Goal: Task Accomplishment & Management: Manage account settings

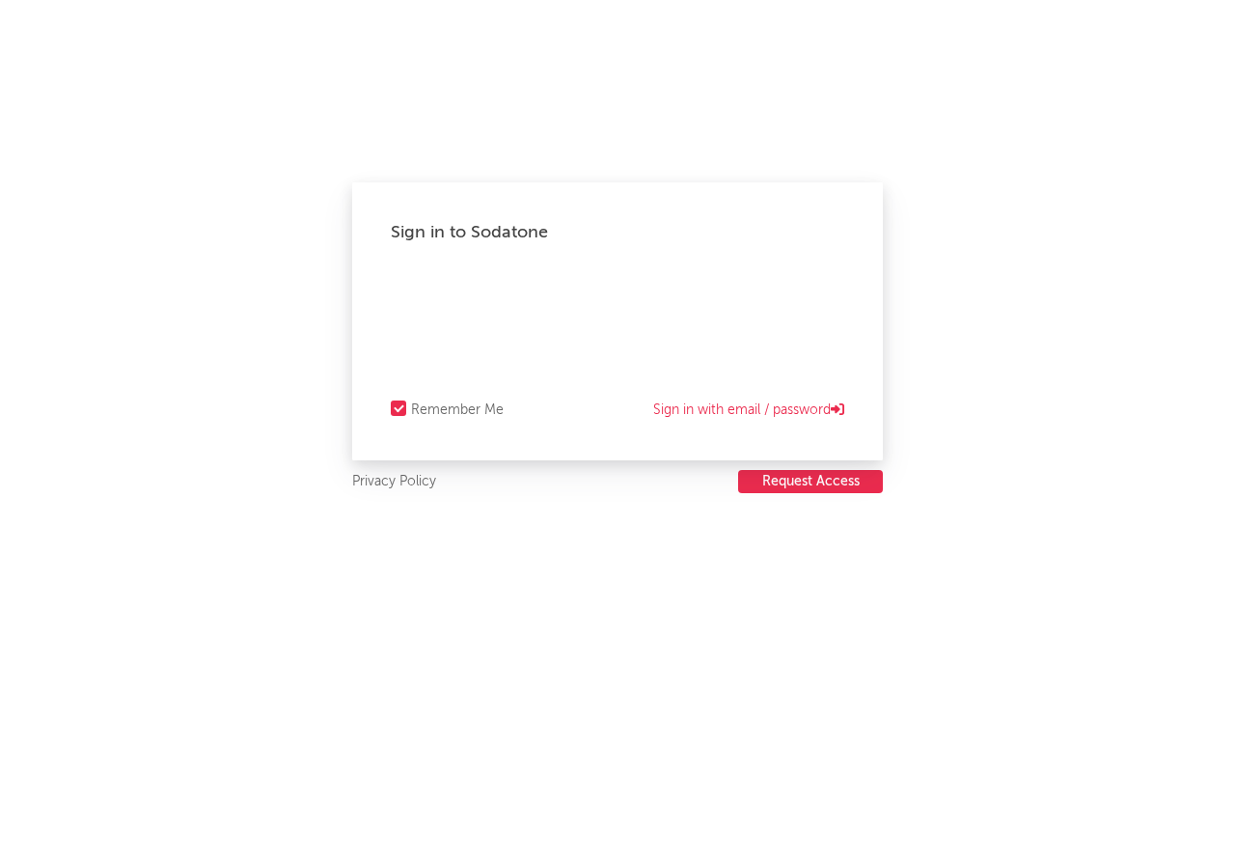
select select "warner_chappell"
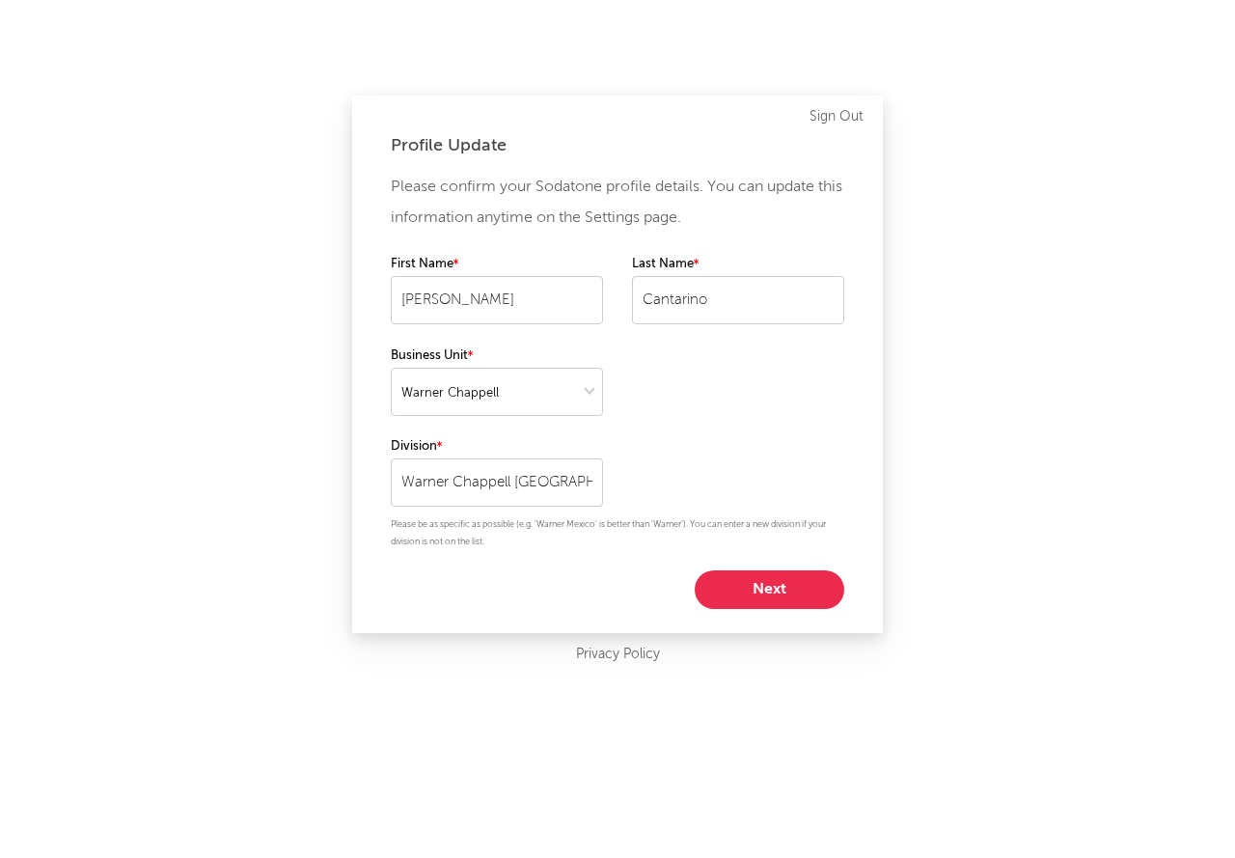
click at [766, 594] on button "Next" at bounding box center [770, 589] width 150 height 39
select select "manager"
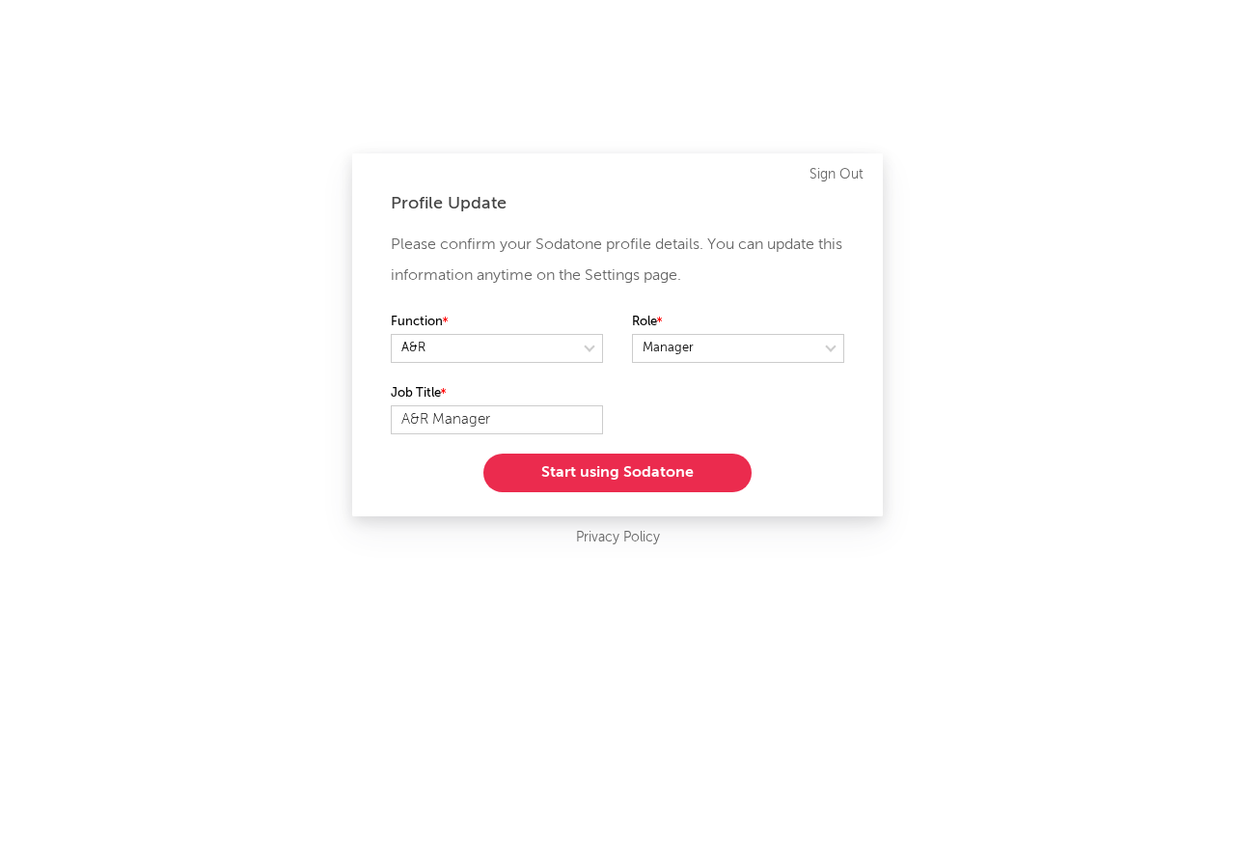
click at [613, 467] on button "Start using Sodatone" at bounding box center [618, 473] width 268 height 39
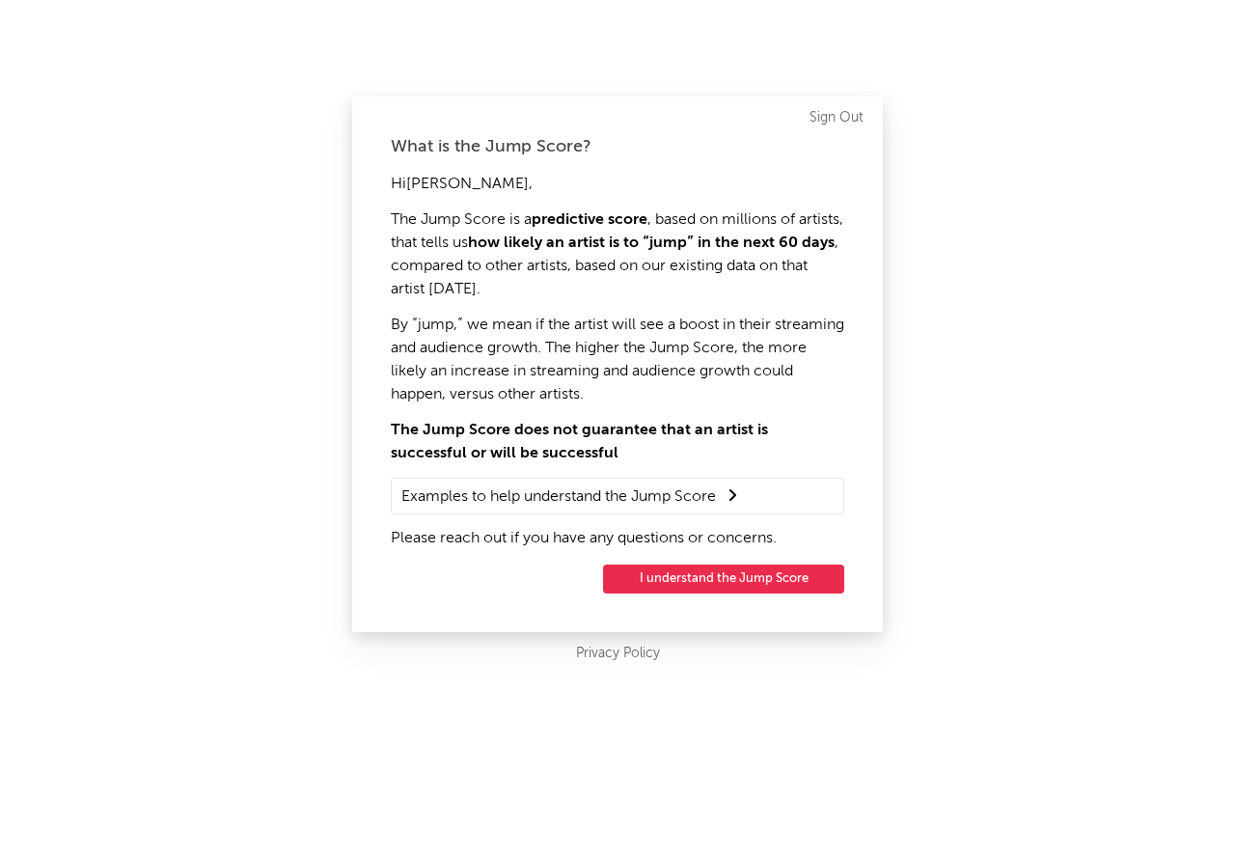
click at [746, 582] on button "I understand the Jump Score" at bounding box center [723, 579] width 241 height 29
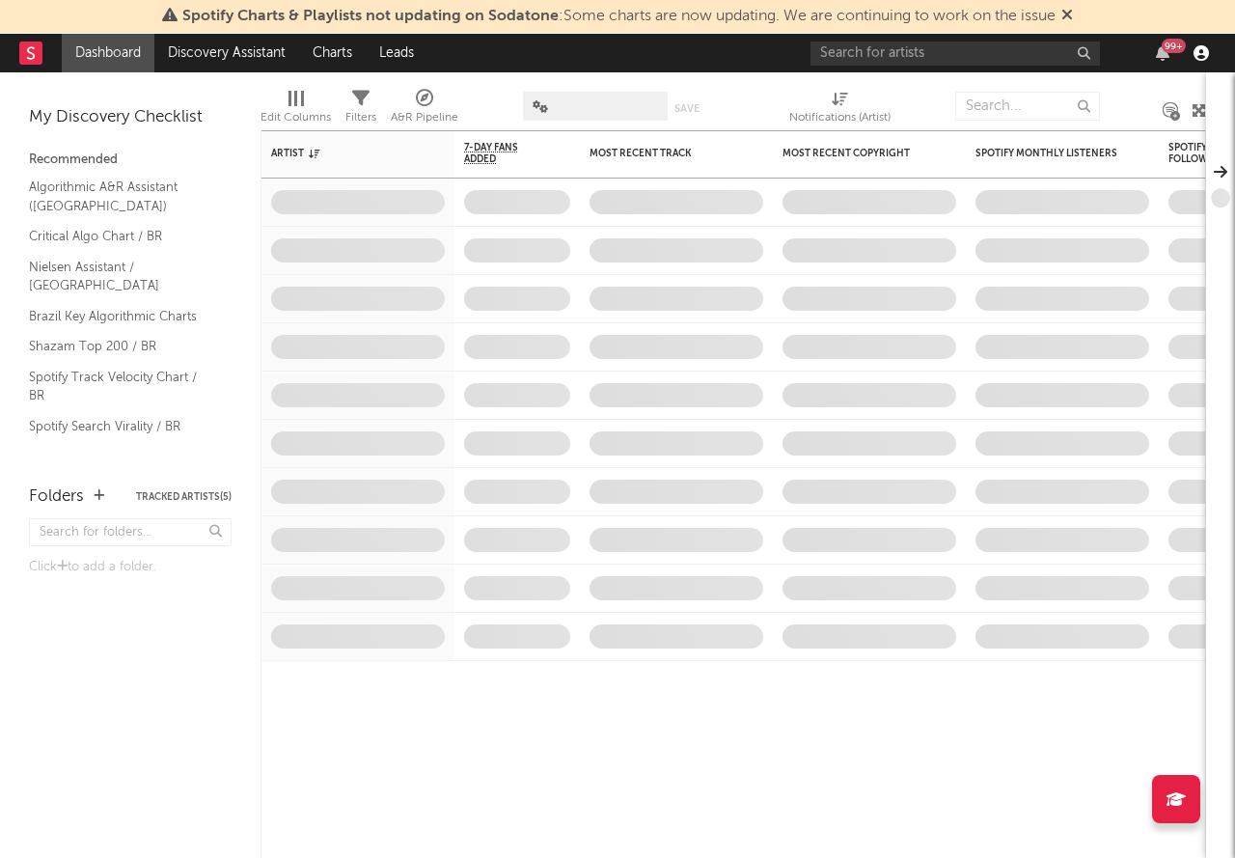
click at [1208, 55] on icon "button" at bounding box center [1201, 52] width 15 height 15
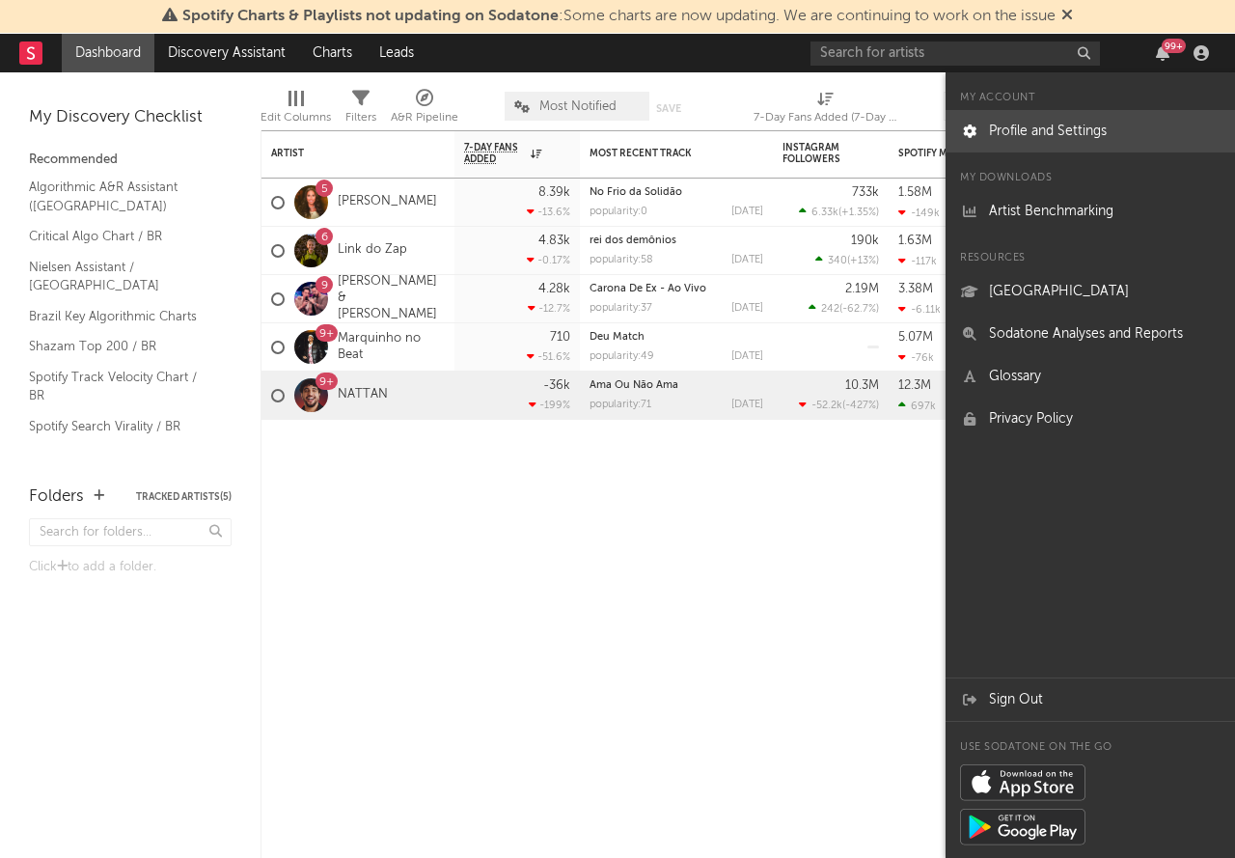
click at [1080, 133] on link "Profile and Settings" at bounding box center [1091, 131] width 290 height 42
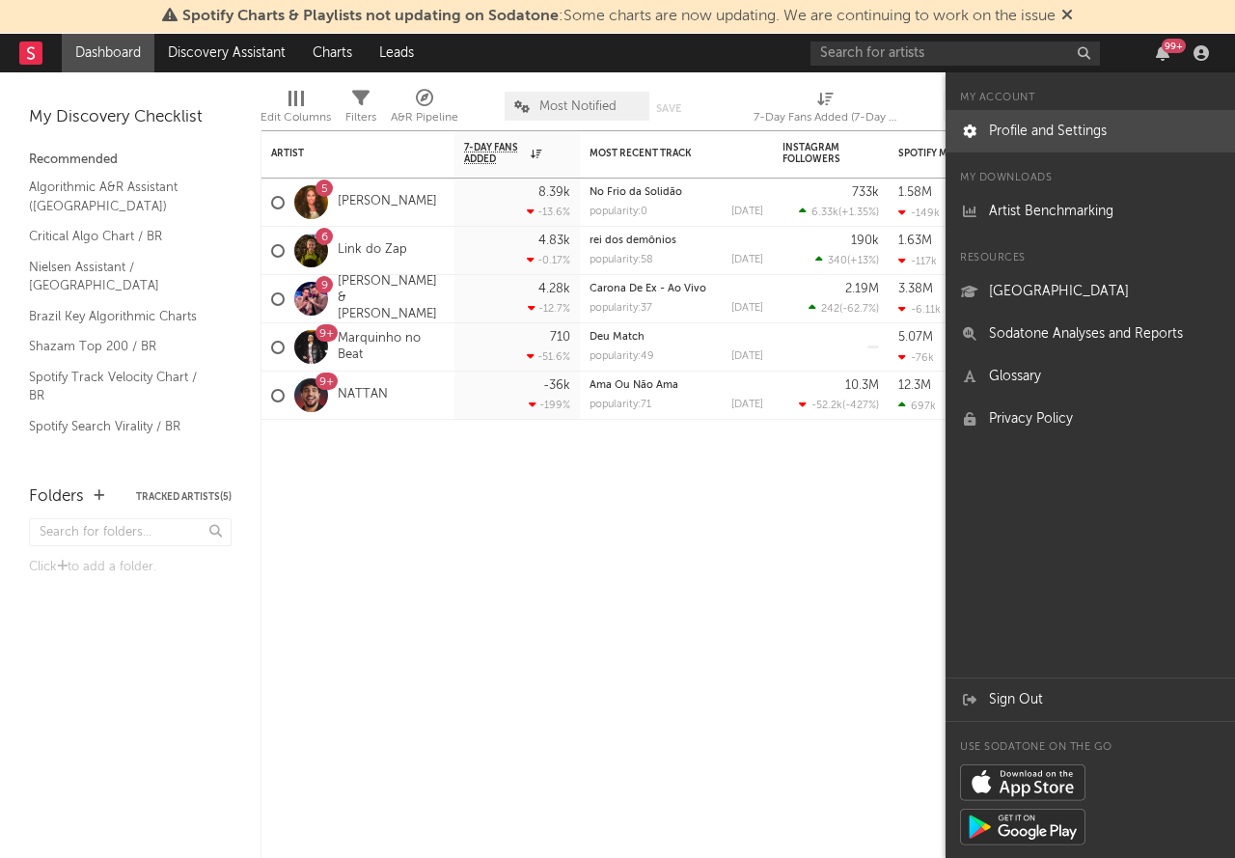
select select "warner_chappell"
select select "manager"
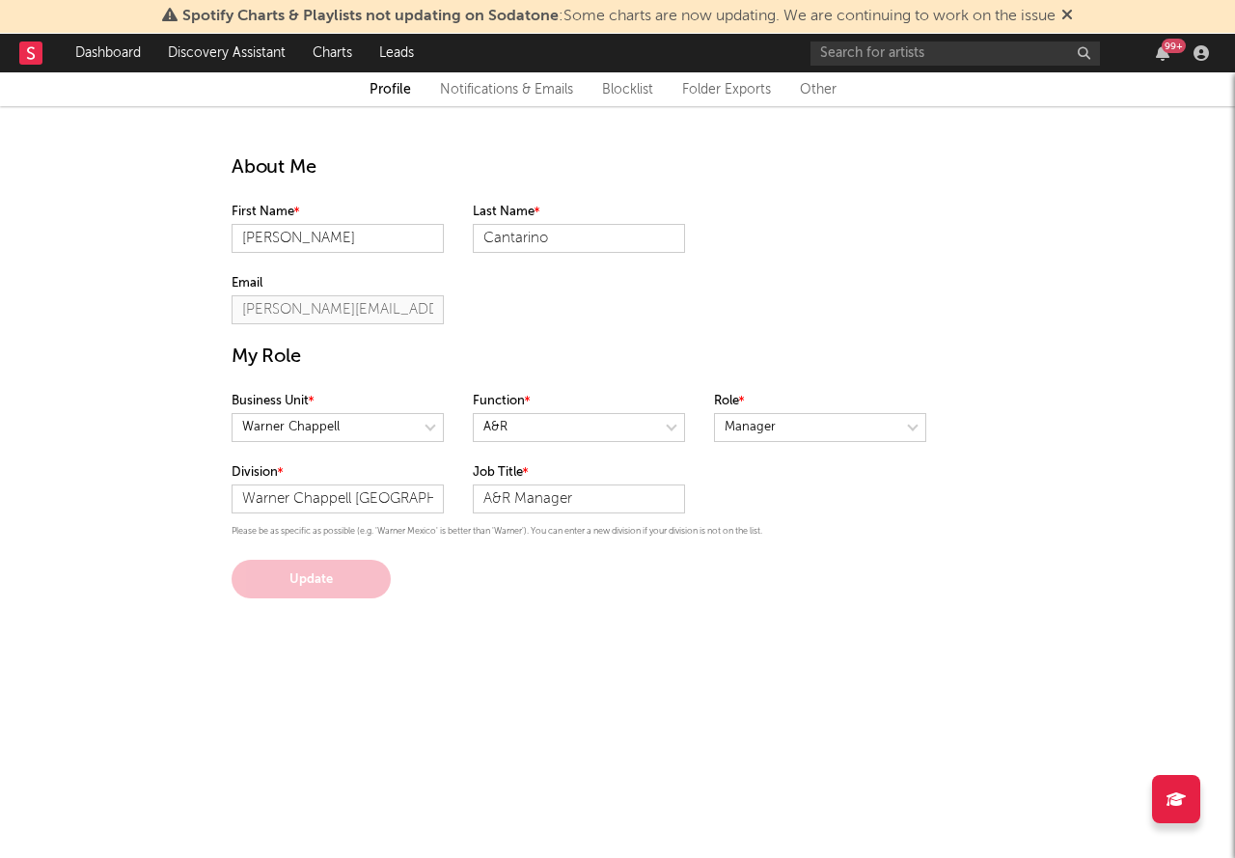
click at [803, 91] on link "Other" at bounding box center [818, 89] width 37 height 23
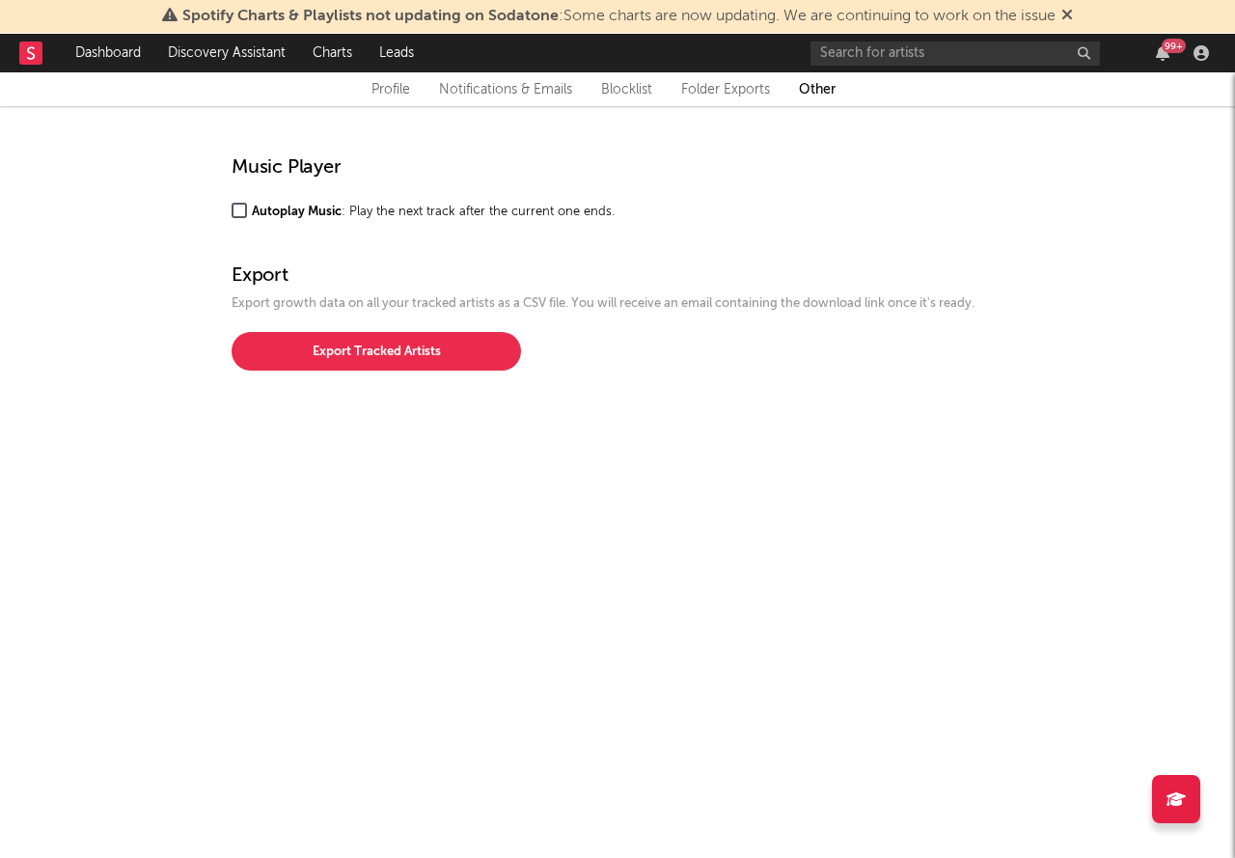
click at [759, 91] on link "Folder Exports" at bounding box center [725, 89] width 89 height 23
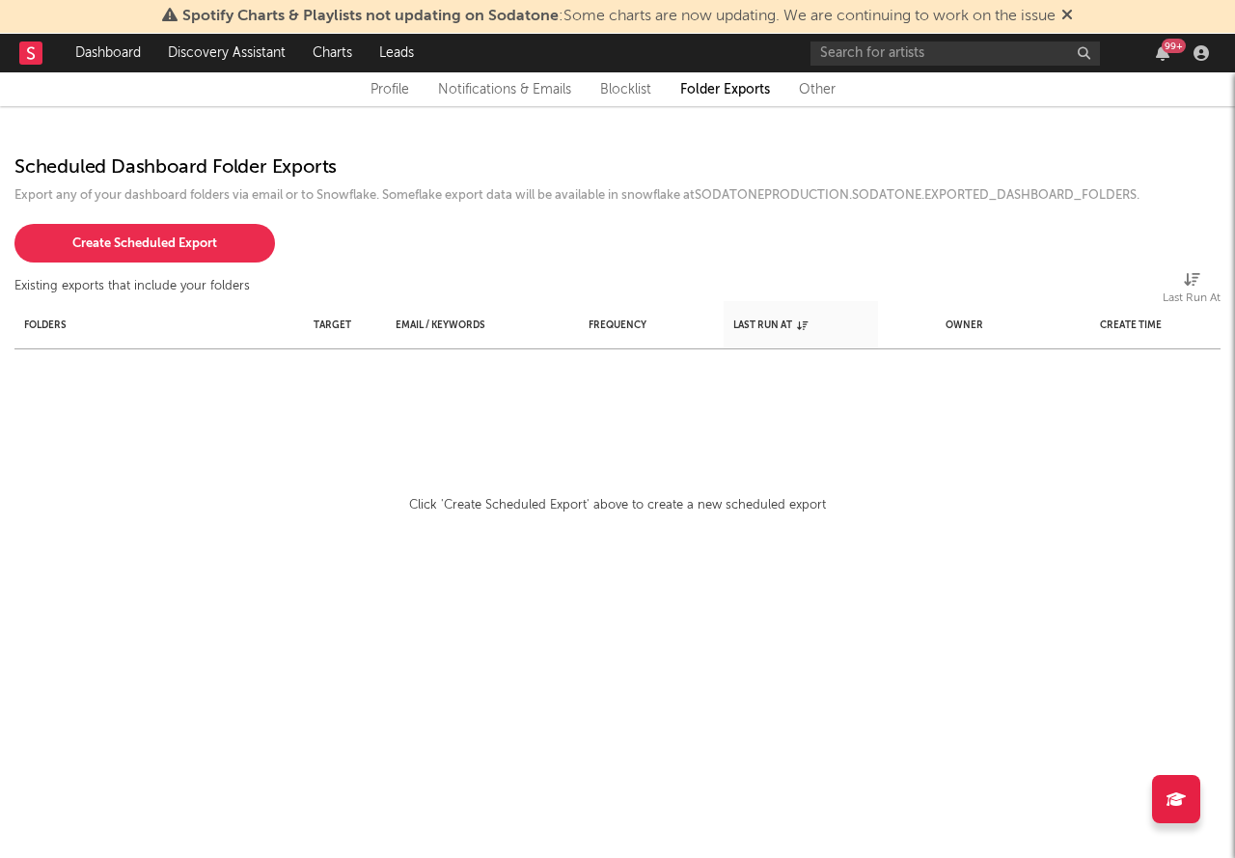
click at [605, 84] on link "Blocklist" at bounding box center [625, 89] width 51 height 23
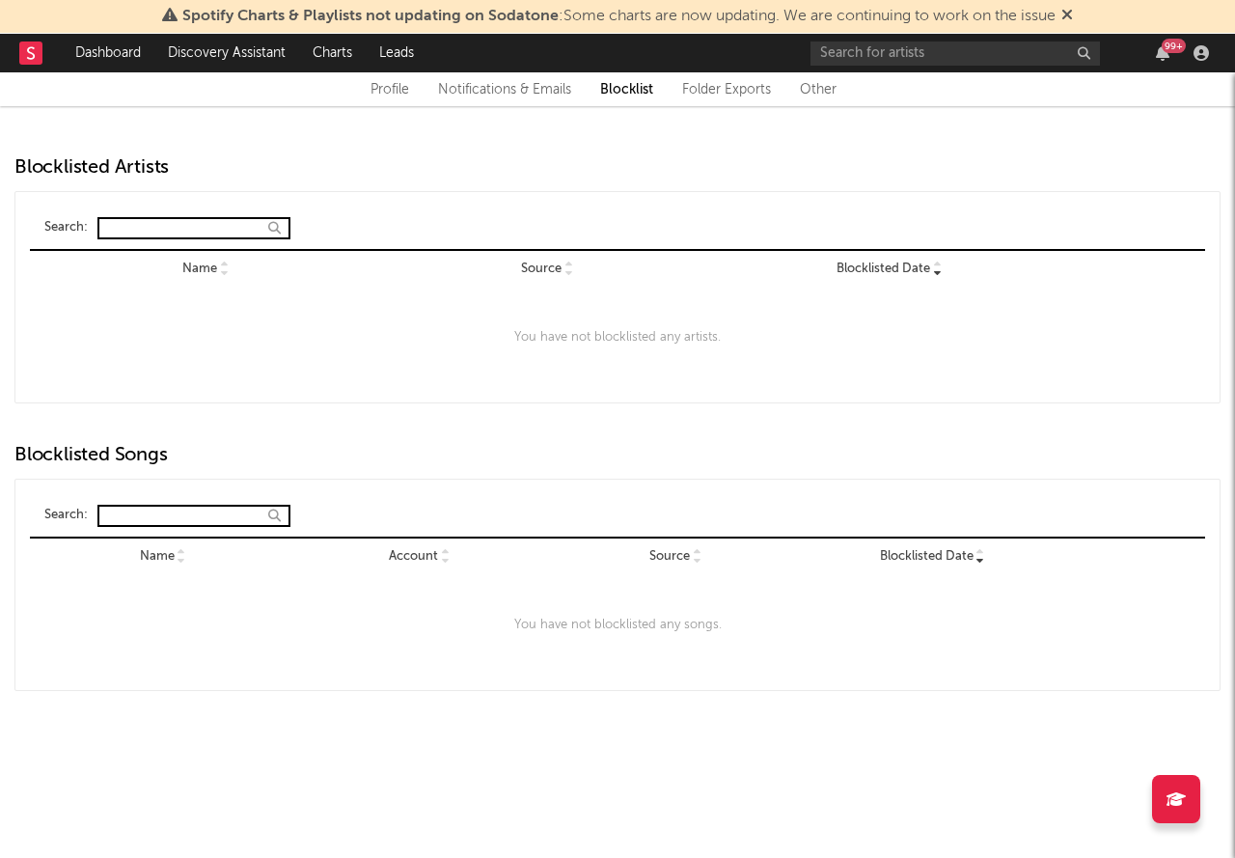
click at [502, 80] on link "Notifications & Emails" at bounding box center [504, 89] width 133 height 23
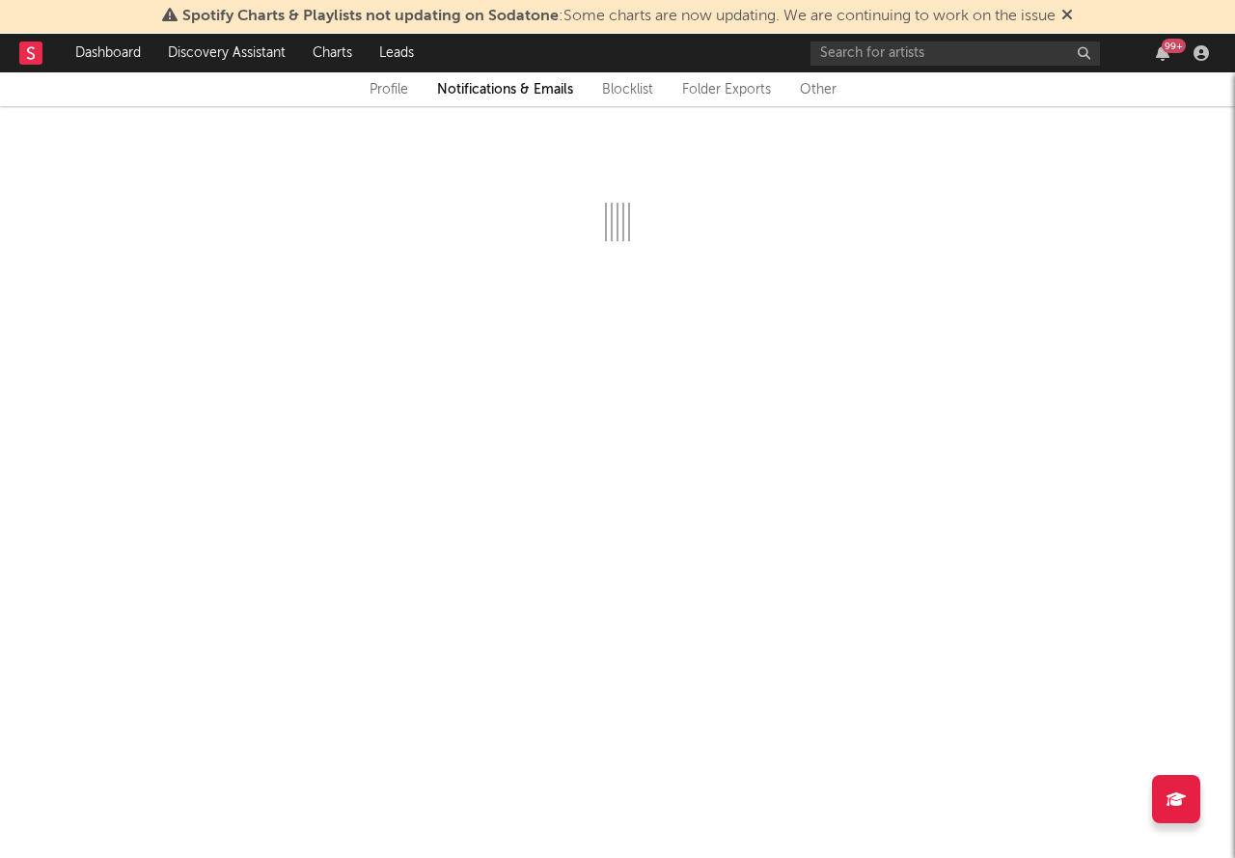
click at [401, 86] on link "Profile" at bounding box center [389, 89] width 39 height 23
select select "warner_chappell"
select select "manager"
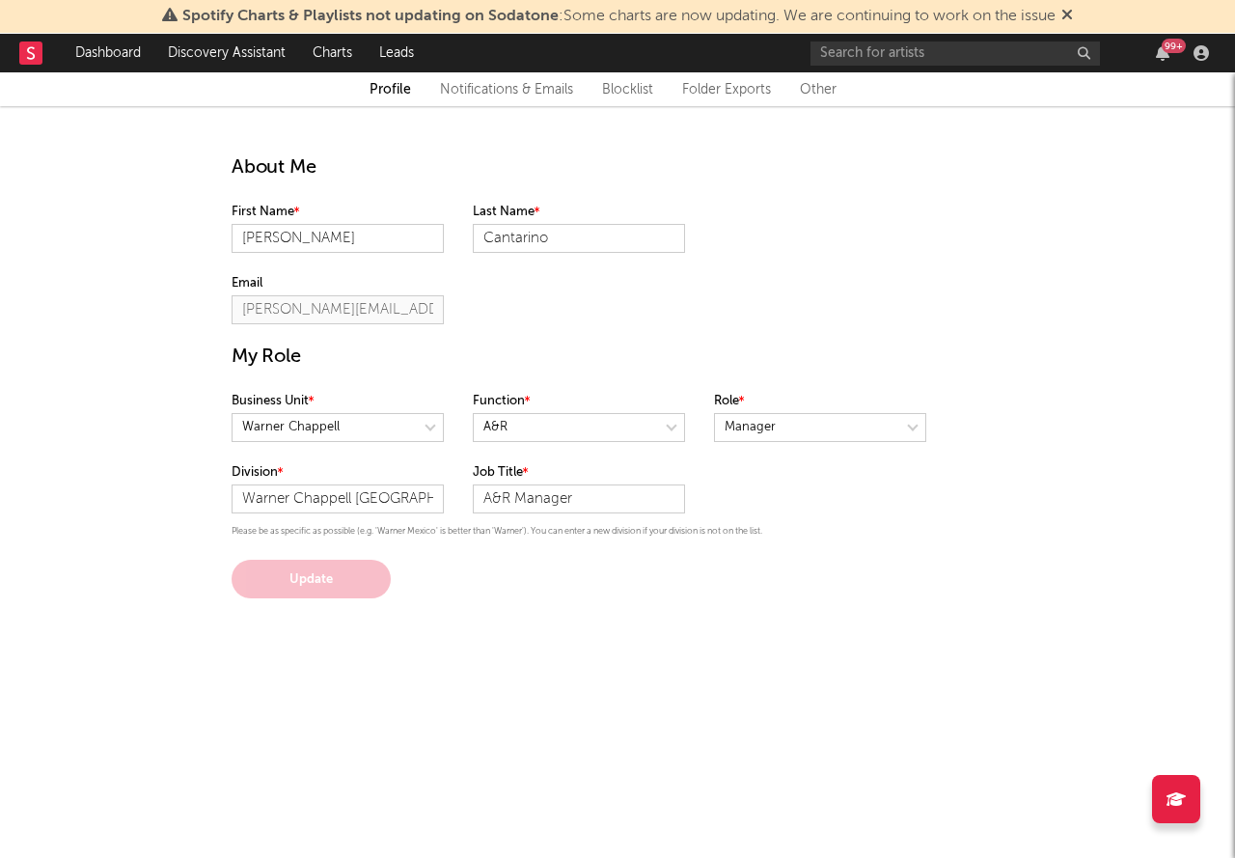
click at [41, 52] on rect at bounding box center [30, 53] width 23 height 23
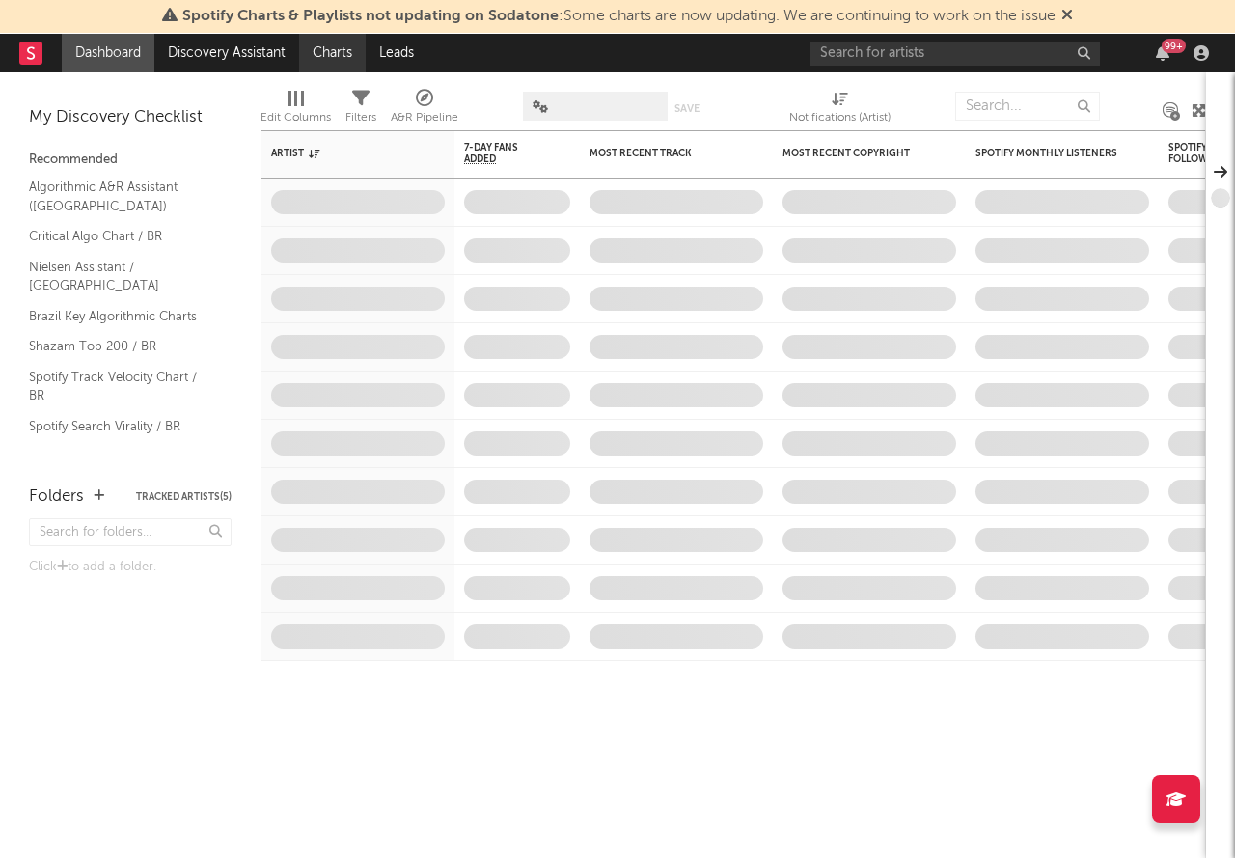
click at [339, 55] on link "Charts" at bounding box center [332, 53] width 67 height 39
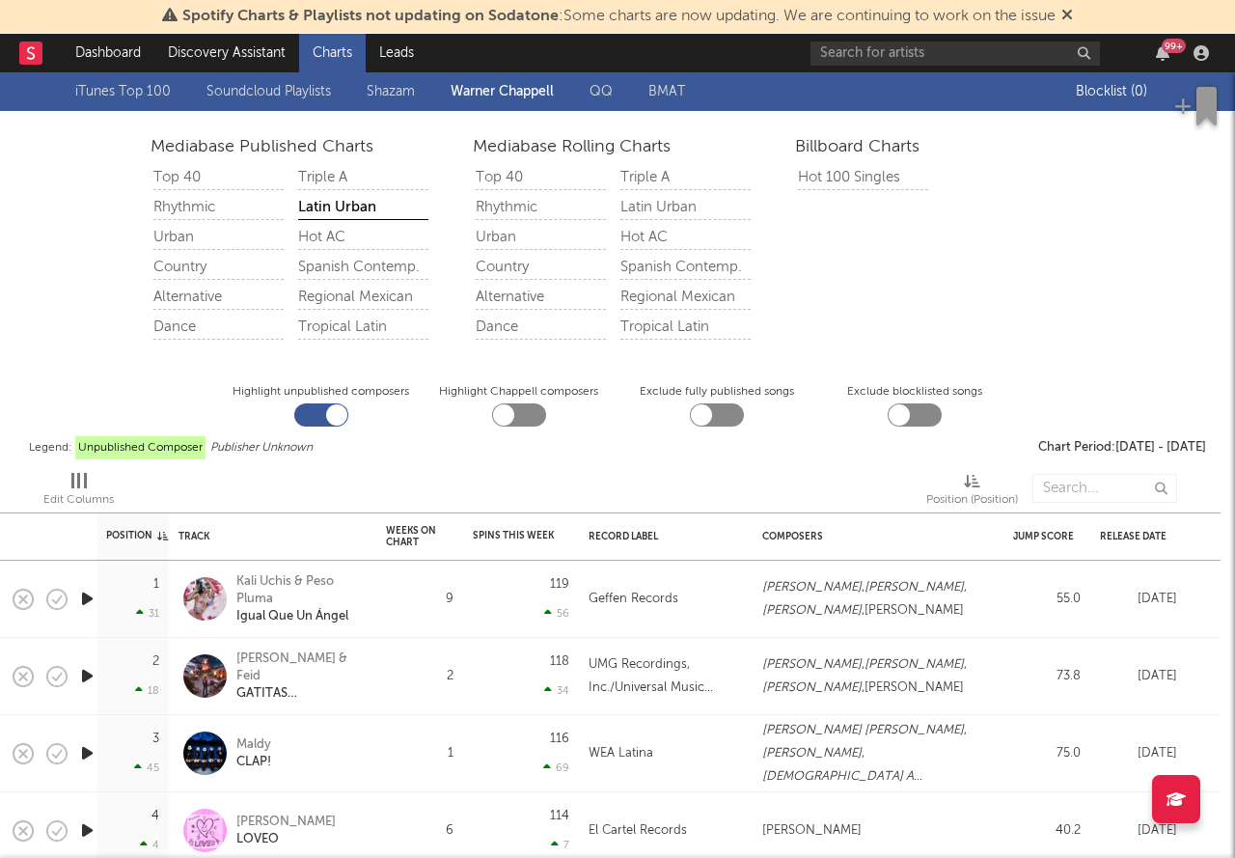
click at [28, 45] on rect at bounding box center [30, 53] width 23 height 23
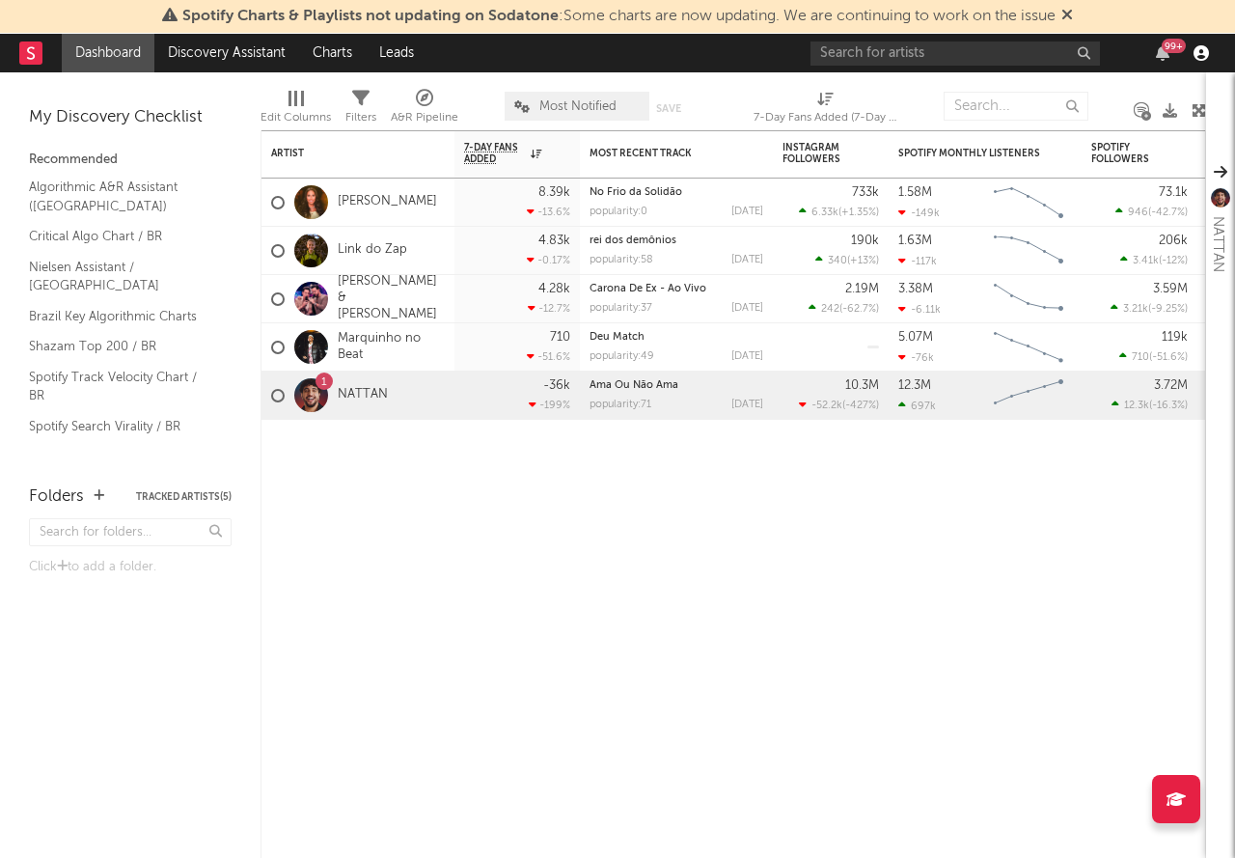
click at [1199, 54] on icon "button" at bounding box center [1201, 52] width 15 height 15
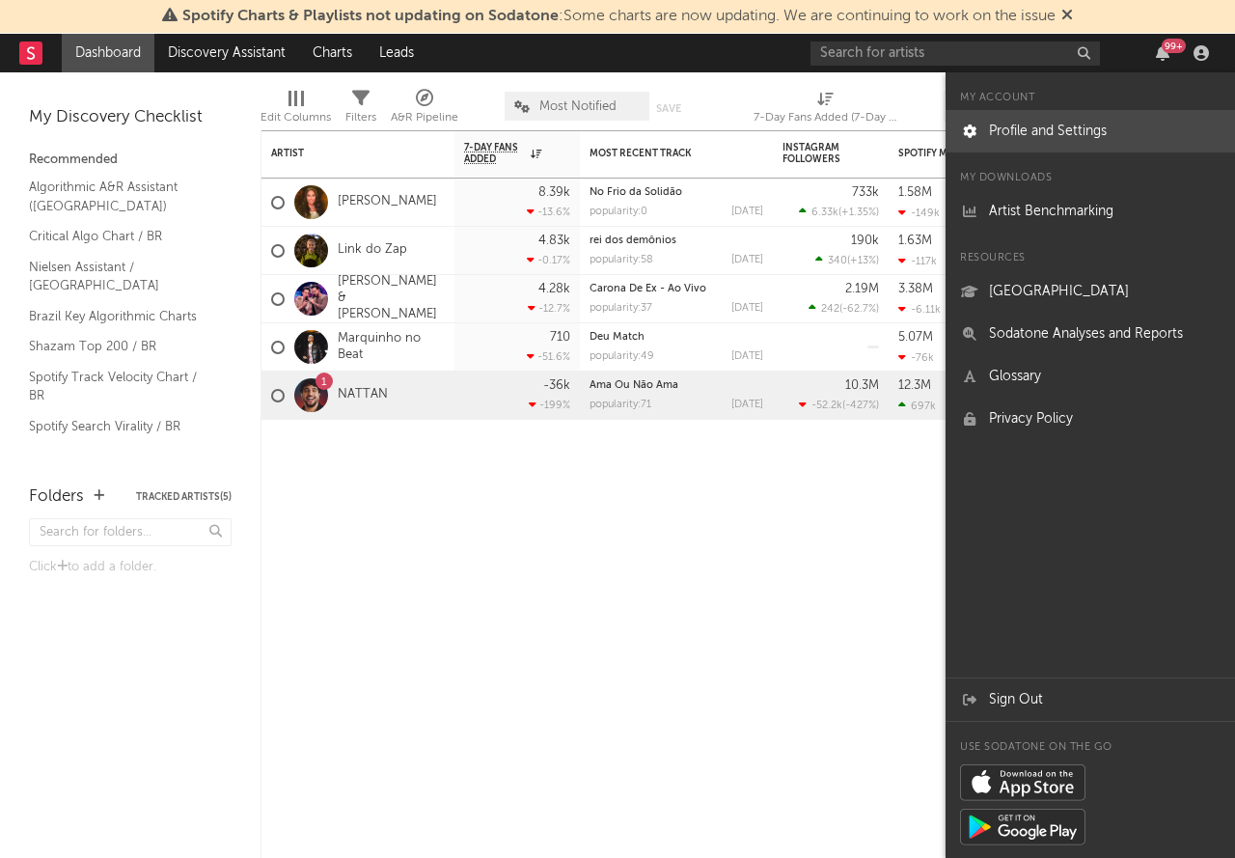
click at [1081, 133] on link "Profile and Settings" at bounding box center [1091, 131] width 290 height 42
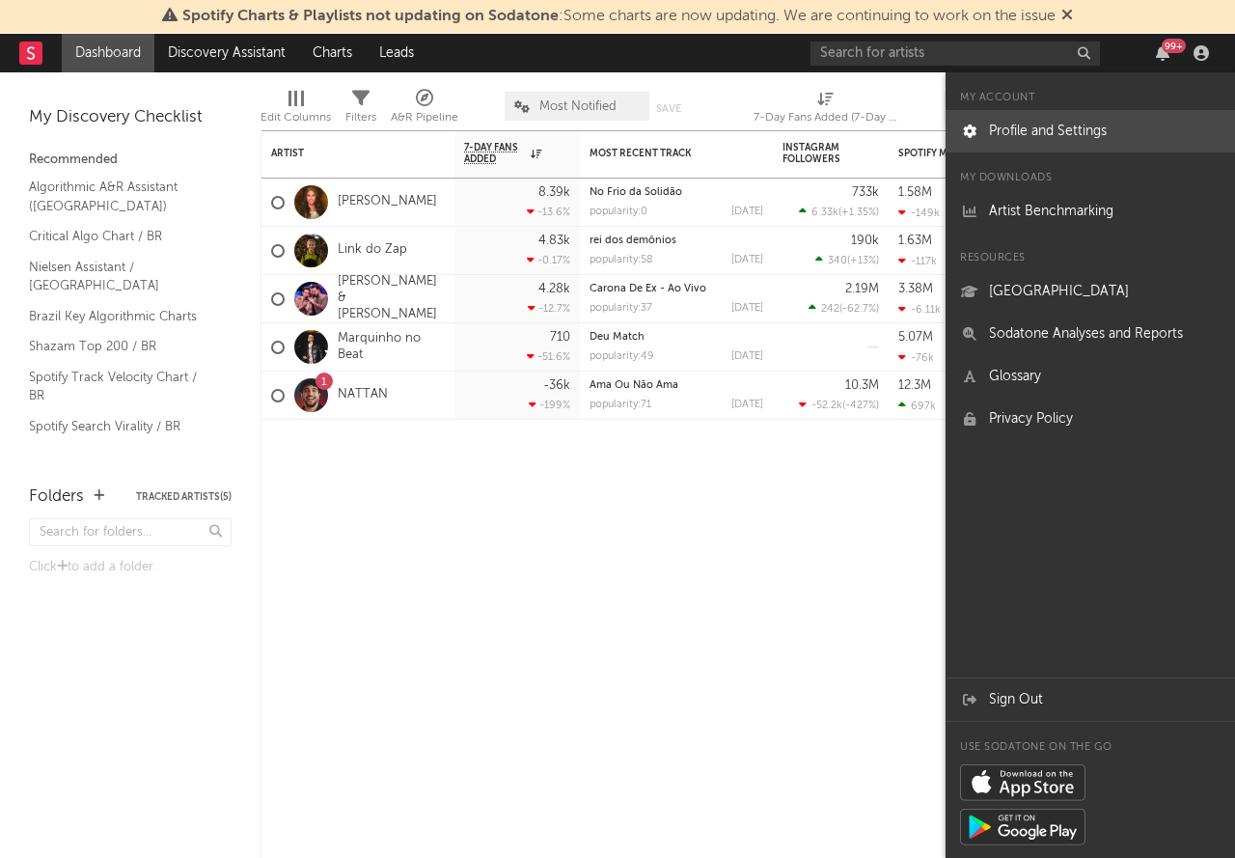
select select "warner_chappell"
select select "manager"
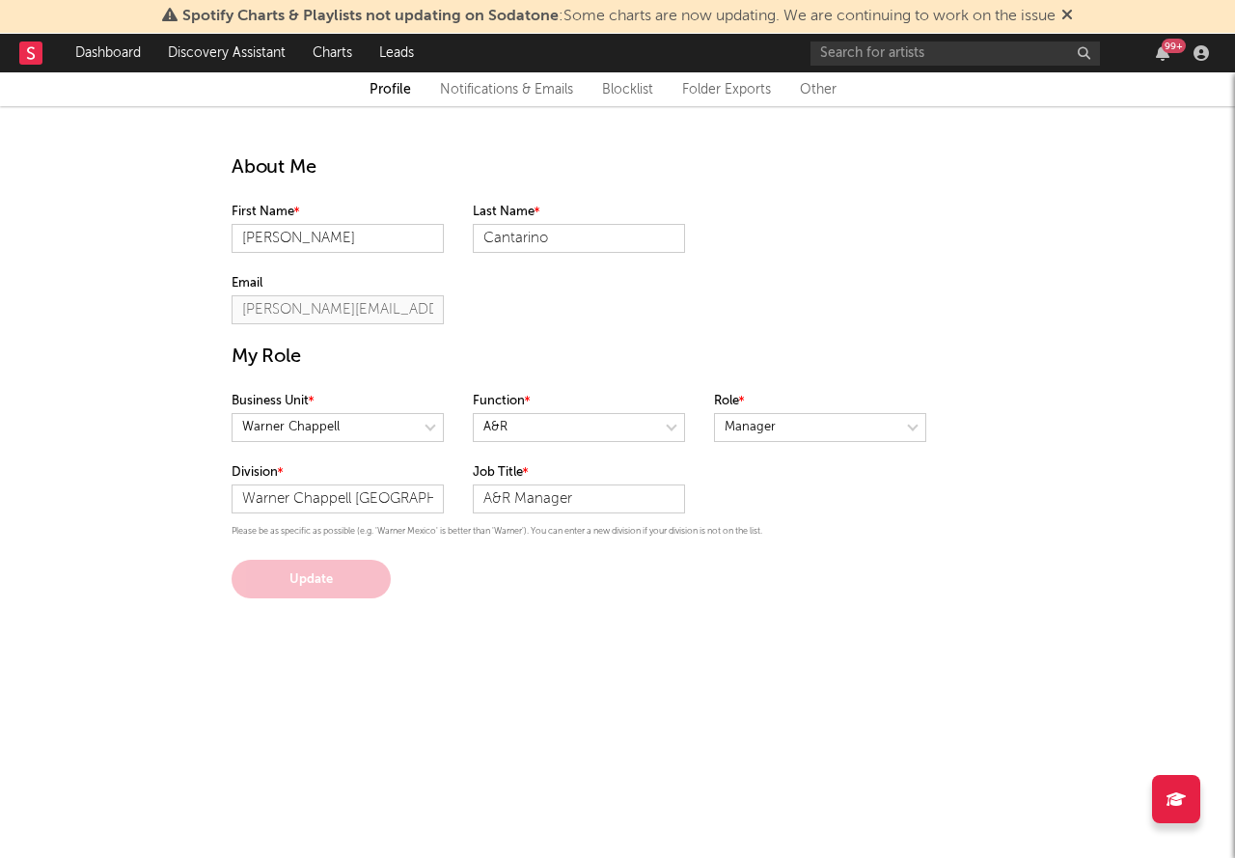
click at [499, 90] on link "Notifications & Emails" at bounding box center [506, 89] width 133 height 23
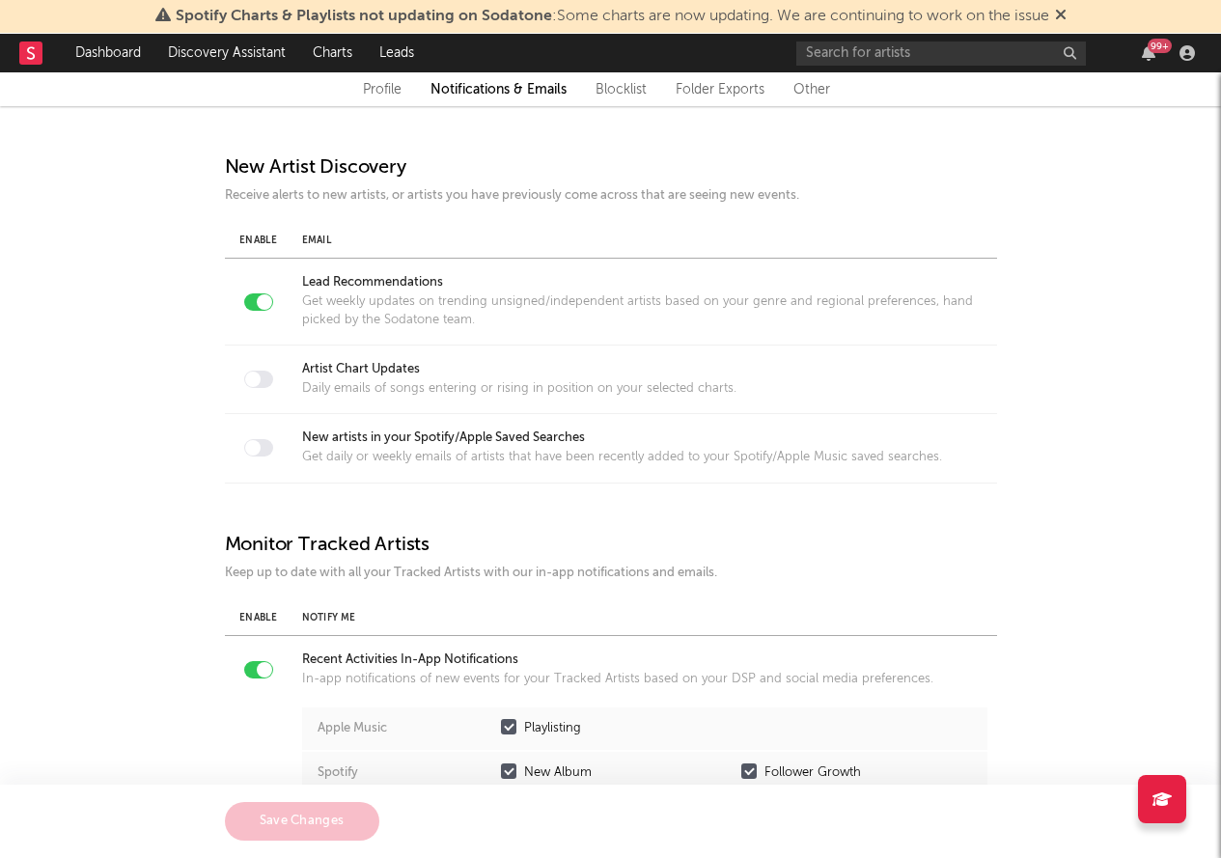
click at [592, 98] on div "Profile Notifications & Emails Blocklist Folder Exports Other" at bounding box center [611, 89] width 1158 height 23
click at [615, 92] on link "Blocklist" at bounding box center [620, 89] width 51 height 23
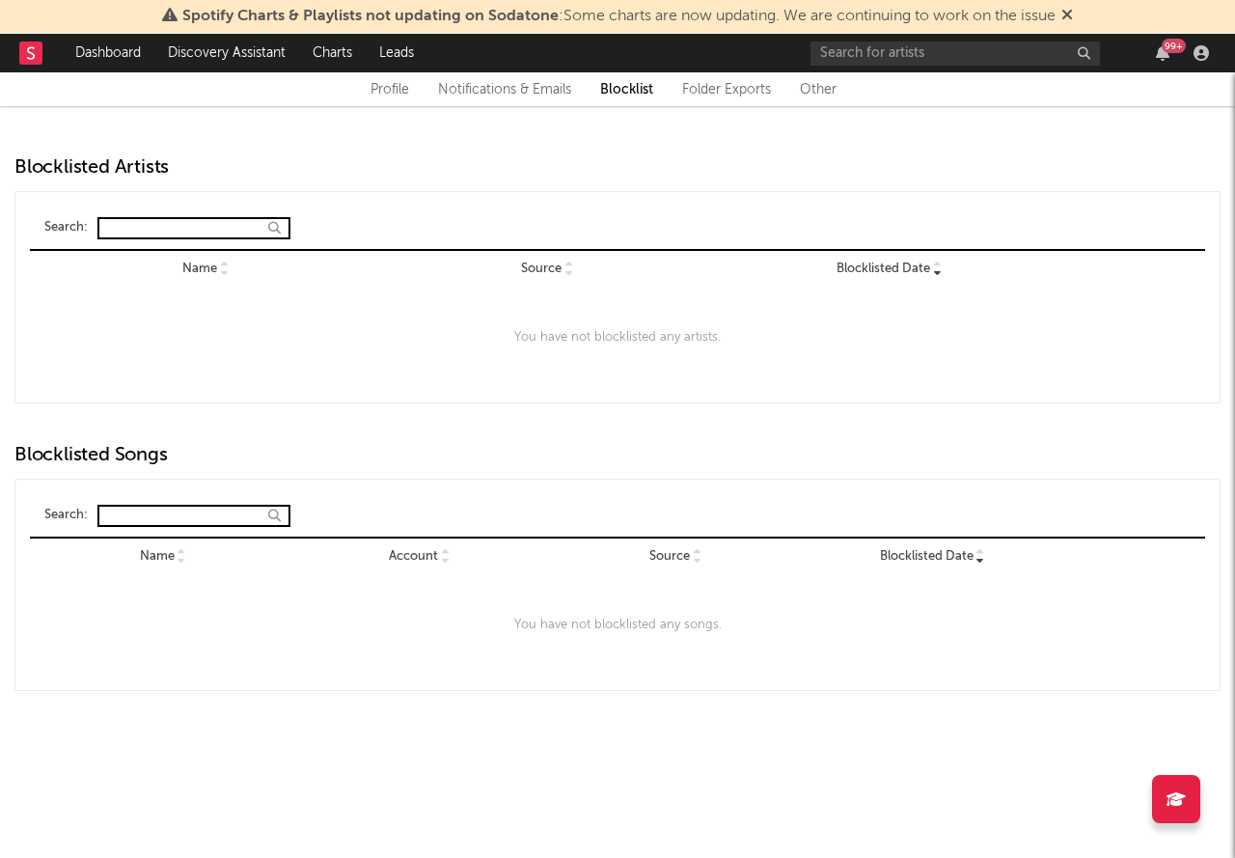
click at [708, 91] on link "Folder Exports" at bounding box center [726, 89] width 89 height 23
